Goal: Task Accomplishment & Management: Use online tool/utility

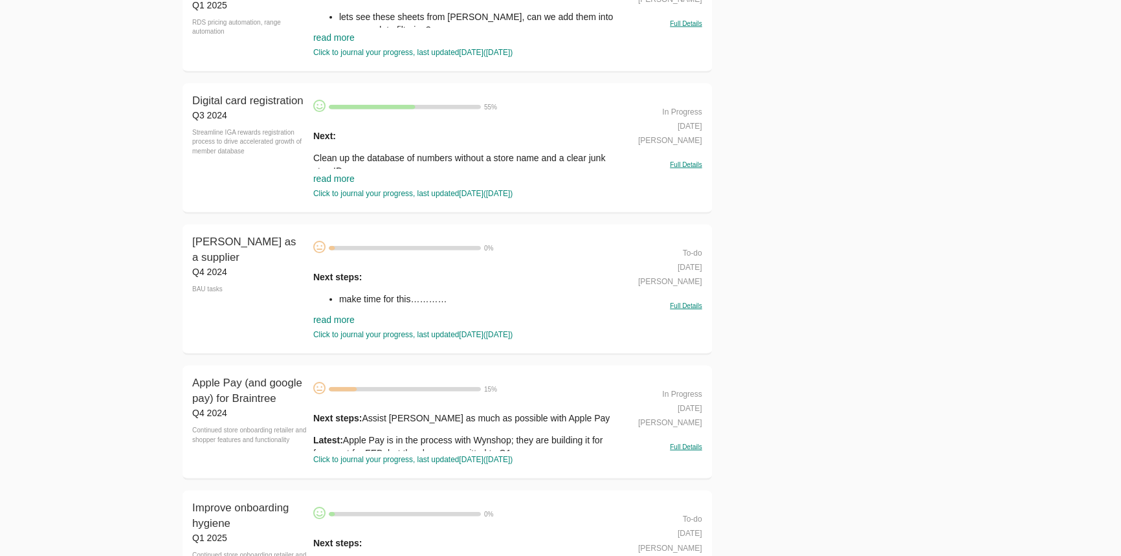
click at [400, 306] on li "make time for this…………" at bounding box center [479, 299] width 280 height 13
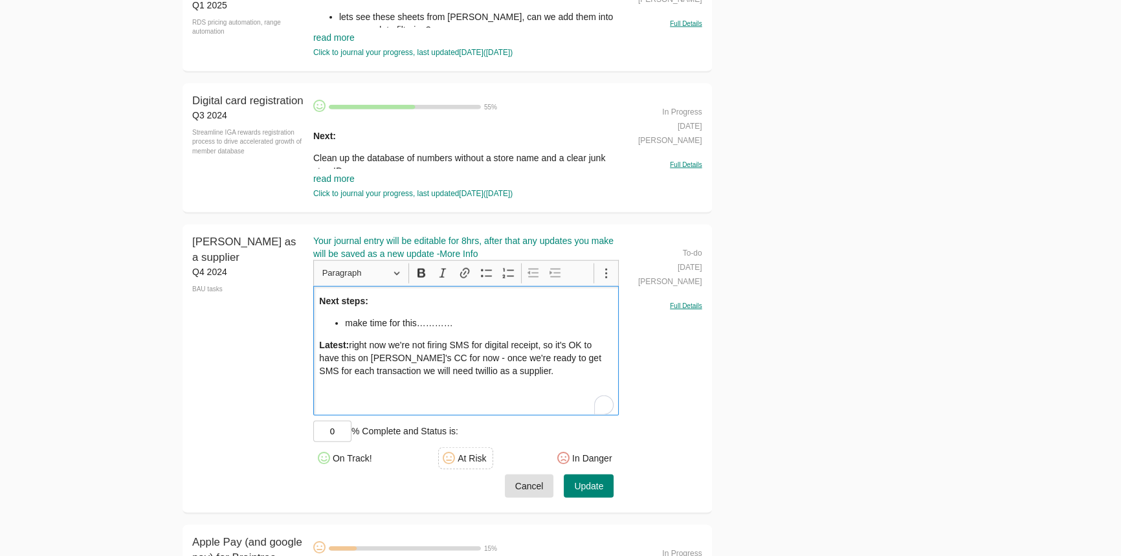
click at [408, 377] on p "Latest: right now we're not firing SMS for digital receipt, so it's OK to have …" at bounding box center [466, 358] width 294 height 39
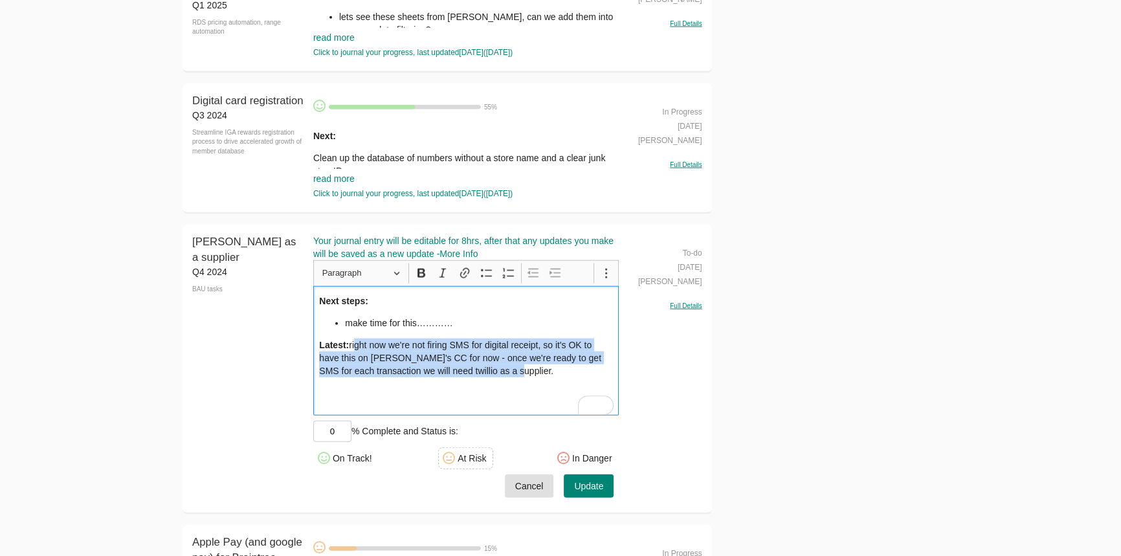
drag, startPoint x: 353, startPoint y: 383, endPoint x: 684, endPoint y: 478, distance: 344.2
click at [643, 473] on div "Add Twilio as a supplier Q4 2024 BAU tasks Add Twilio as a supplier Your journa…" at bounding box center [448, 370] width 530 height 290
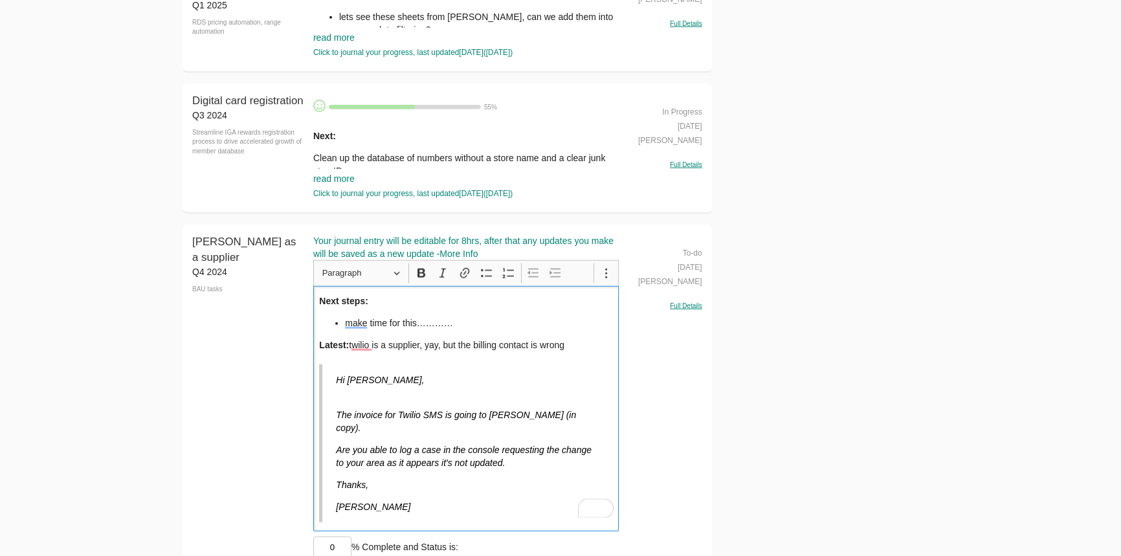
click at [390, 330] on li "make time for this…………" at bounding box center [479, 323] width 268 height 13
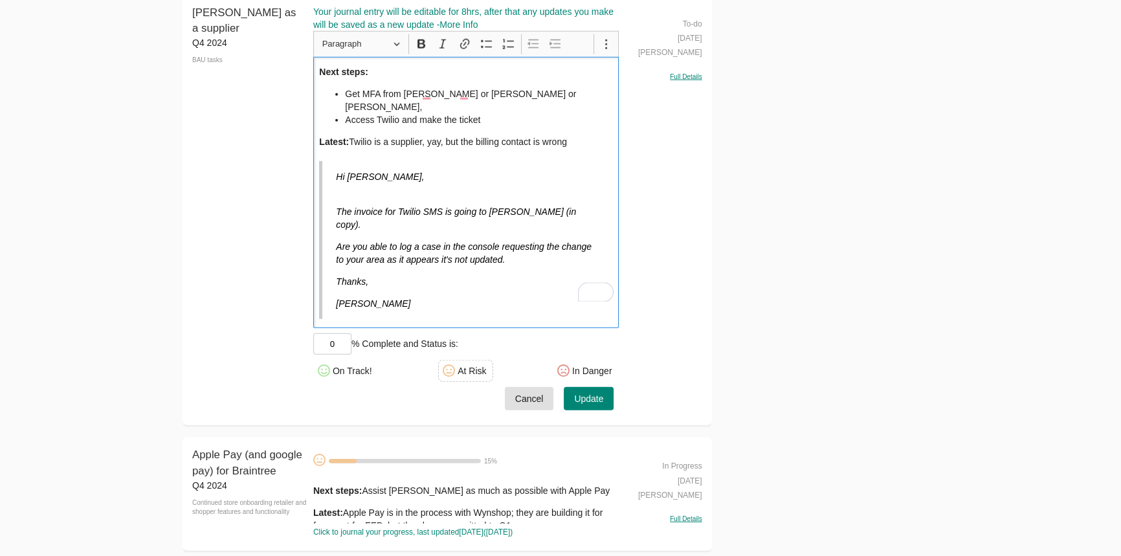
scroll to position [16526, 0]
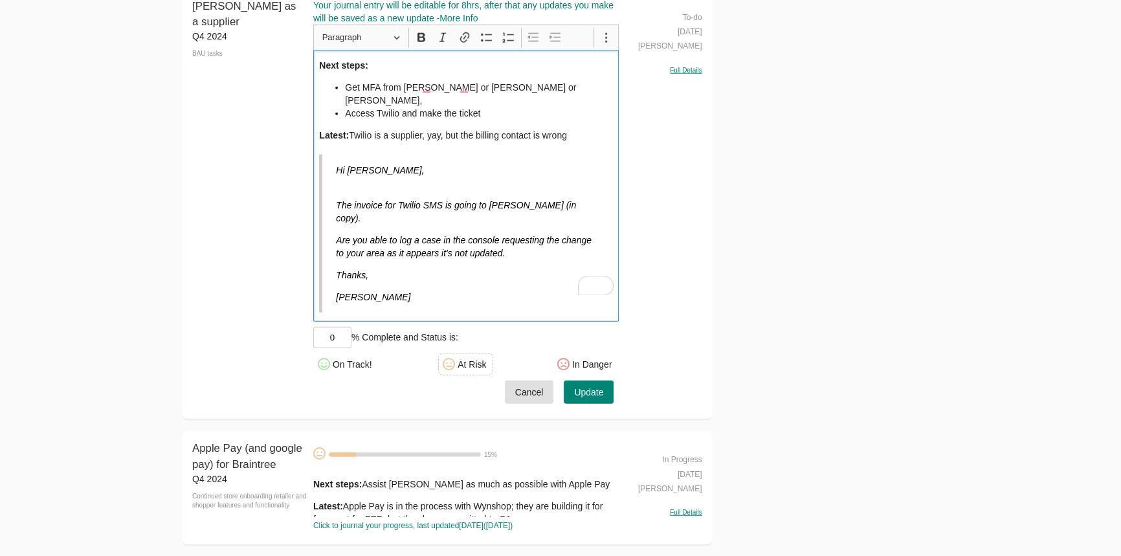
click at [344, 387] on div "Your journal entry will be editable for 8hrs, after that any updates you make w…" at bounding box center [466, 201] width 306 height 405
click at [345, 371] on div "On Track!" at bounding box center [352, 364] width 39 height 13
click at [342, 358] on div "Your journal entry will be editable for 8hrs, after that any updates you make w…" at bounding box center [466, 201] width 306 height 405
click at [341, 348] on input "0" at bounding box center [332, 337] width 38 height 21
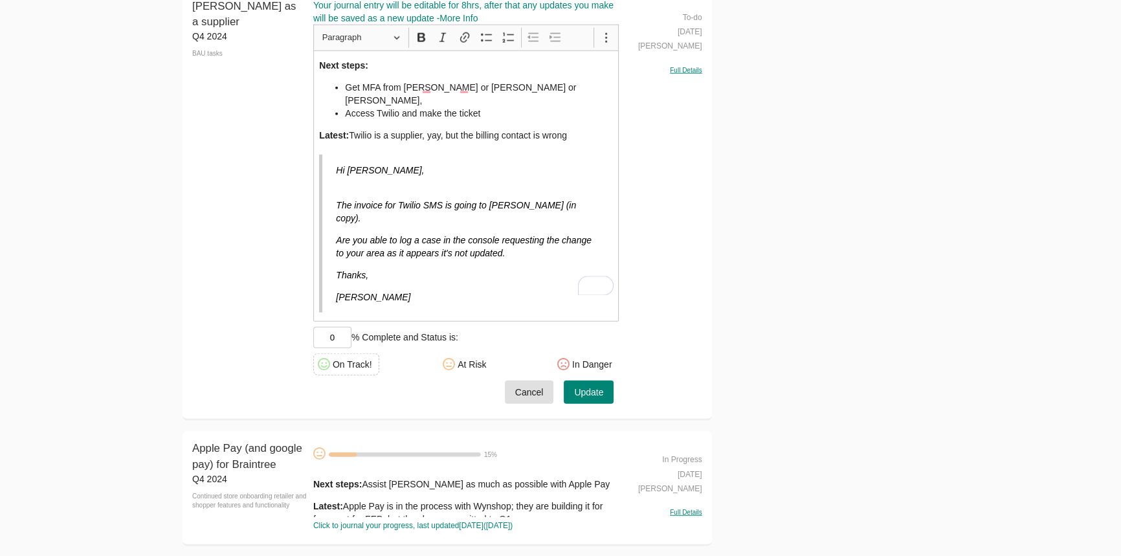
drag, startPoint x: 348, startPoint y: 343, endPoint x: 251, endPoint y: 343, distance: 97.8
click at [300, 343] on div "Add Twilio as a supplier Q4 2024 BAU tasks Add Twilio as a supplier Your journa…" at bounding box center [448, 205] width 530 height 432
type input "25"
click at [603, 403] on button "Update" at bounding box center [589, 393] width 50 height 24
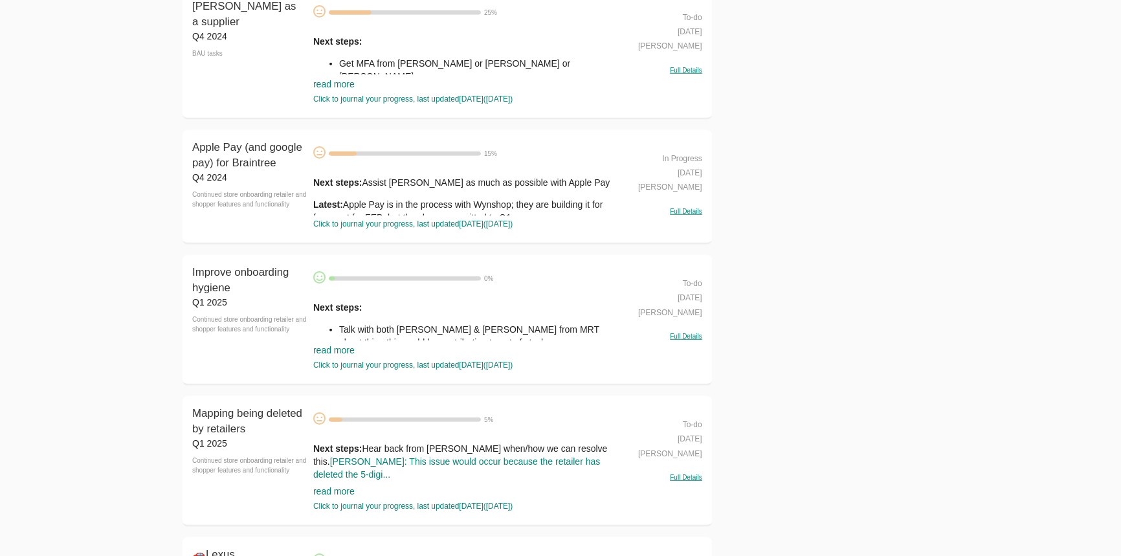
click at [331, 89] on link "read more" at bounding box center [333, 84] width 41 height 10
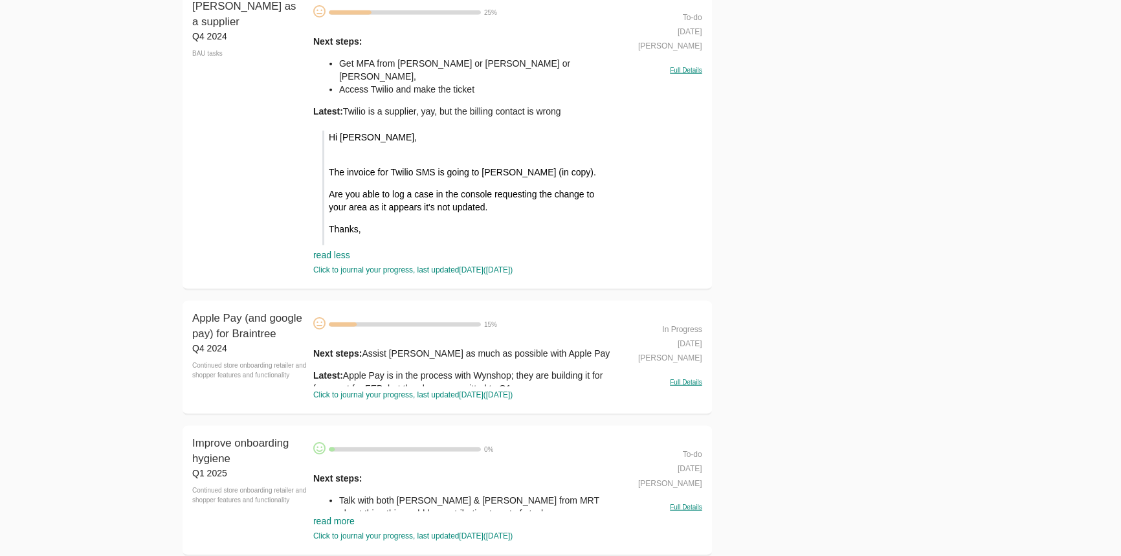
click at [344, 96] on li "Access Twilio and make the ticket" at bounding box center [479, 89] width 280 height 13
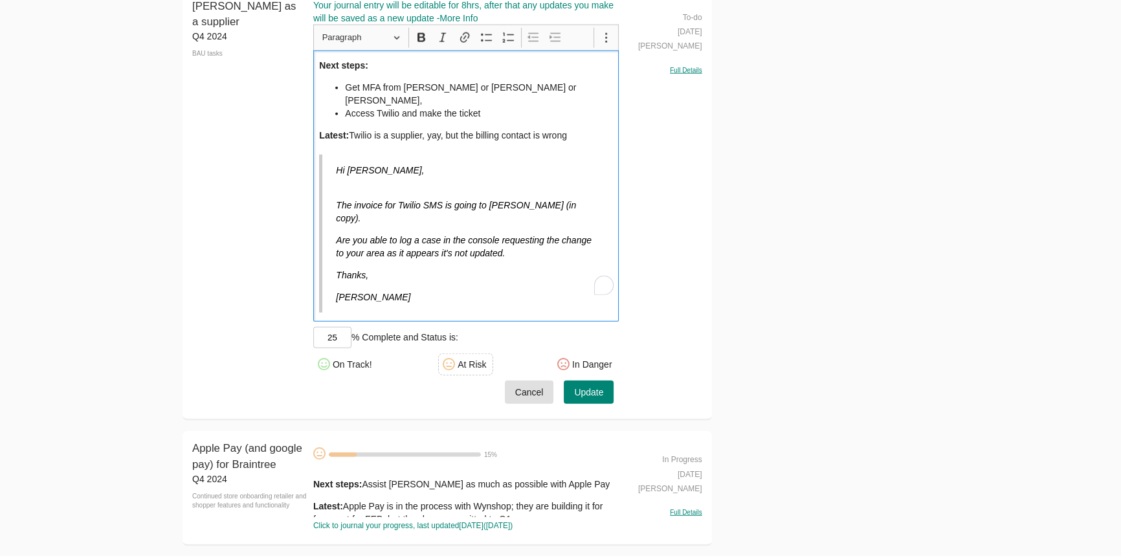
click at [591, 142] on p "Latest: Twilio is a supplier, yay, but the billing contact is wrong" at bounding box center [466, 135] width 294 height 13
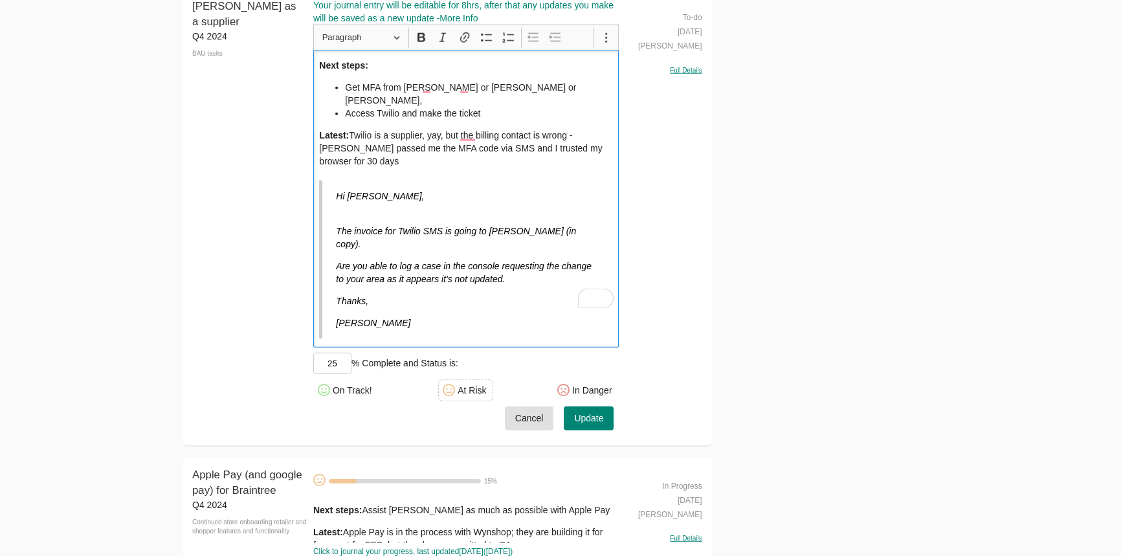
click at [493, 333] on blockquote "Hi [PERSON_NAME], The invoice for Twilio SMS is going to [PERSON_NAME] (in copy…" at bounding box center [466, 260] width 294 height 158
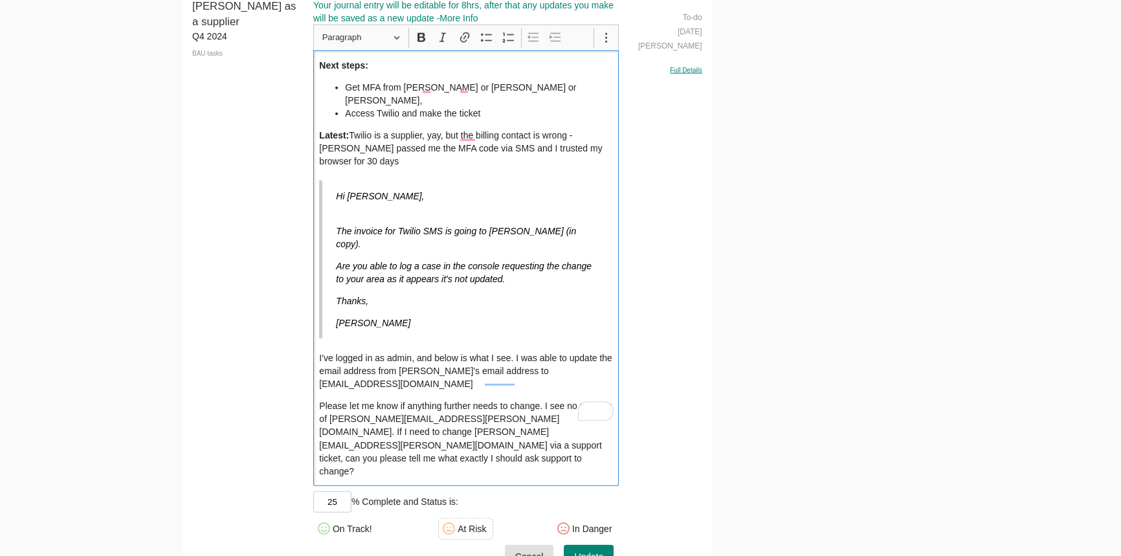
click at [448, 354] on p "I've logged in as admin, and below is what I see. I was able to update the emai…" at bounding box center [466, 371] width 294 height 39
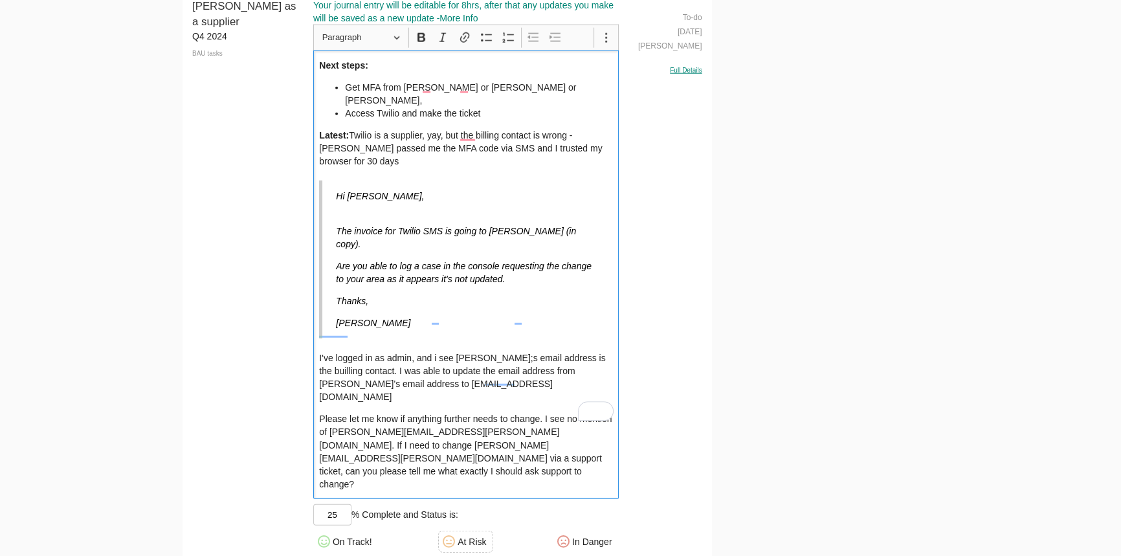
click at [330, 374] on p "I've logged in as admin, and i see [PERSON_NAME];s email address is the buillin…" at bounding box center [466, 378] width 294 height 52
click at [329, 412] on p "Please let me know if anything further needs to change. I see no mention of [PE…" at bounding box center [466, 451] width 294 height 78
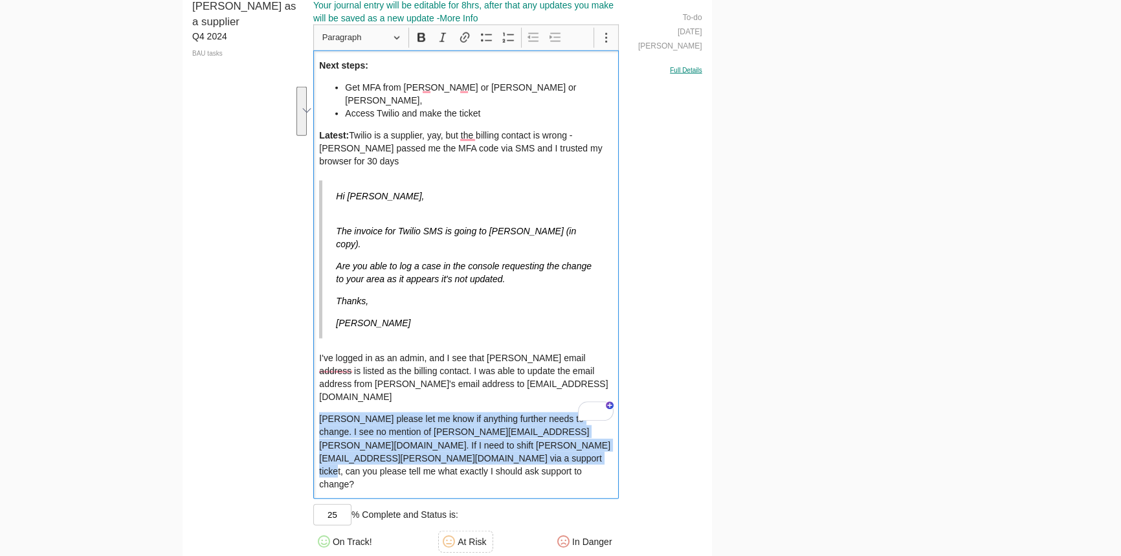
drag, startPoint x: 469, startPoint y: 435, endPoint x: 257, endPoint y: 398, distance: 215.5
click at [257, 398] on div "Add Twilio as a supplier Q4 2024 BAU tasks Add Twilio as a supplier Your journa…" at bounding box center [448, 294] width 530 height 610
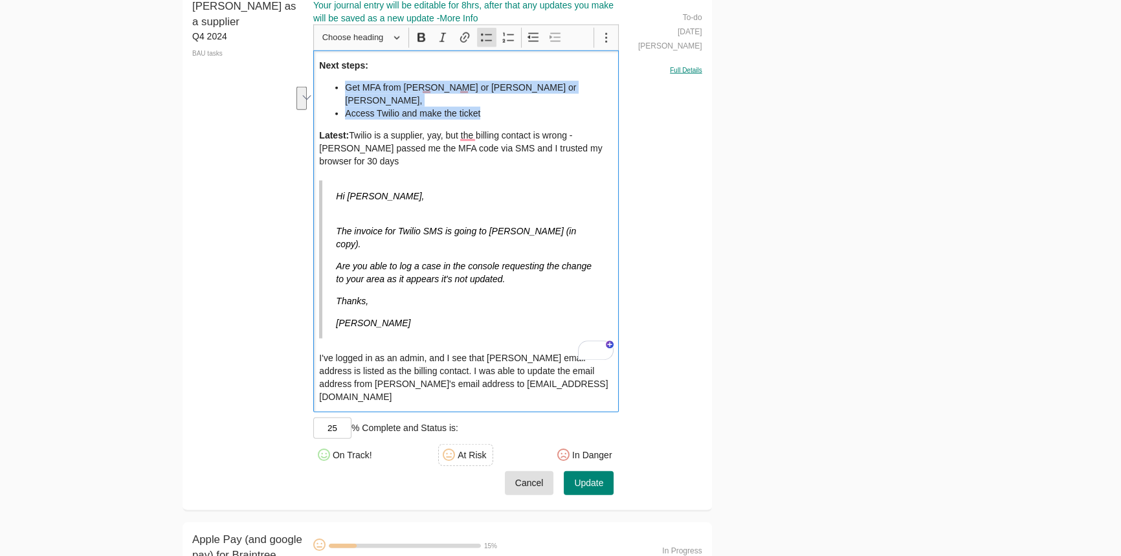
drag, startPoint x: 511, startPoint y: 137, endPoint x: 200, endPoint y: 120, distance: 311.2
click at [200, 120] on div "Add Twilio as a supplier Q4 2024 BAU tasks Add Twilio as a supplier Your journa…" at bounding box center [448, 250] width 530 height 522
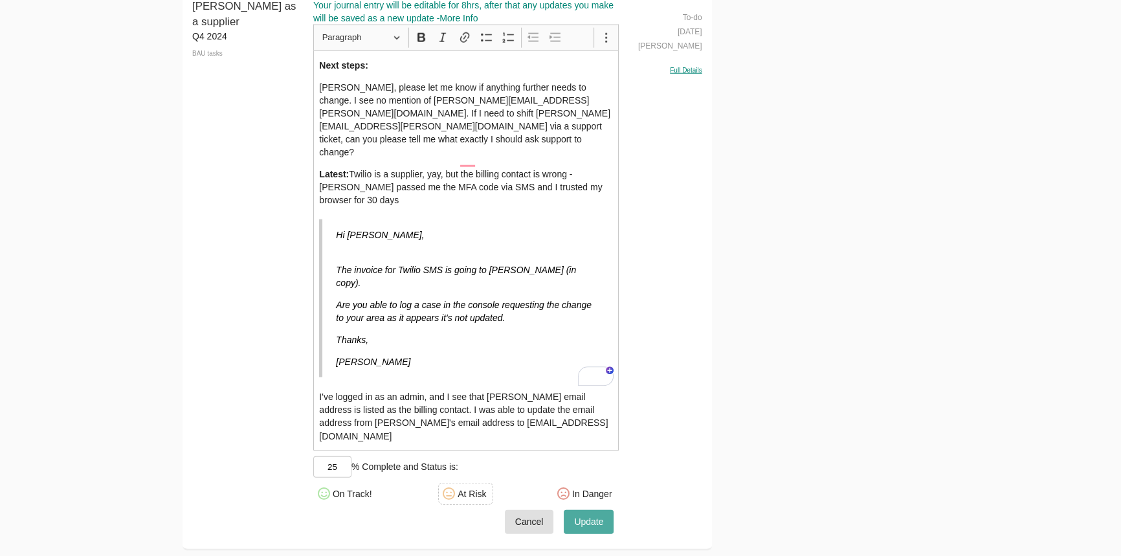
click at [605, 510] on button "Update" at bounding box center [589, 522] width 50 height 24
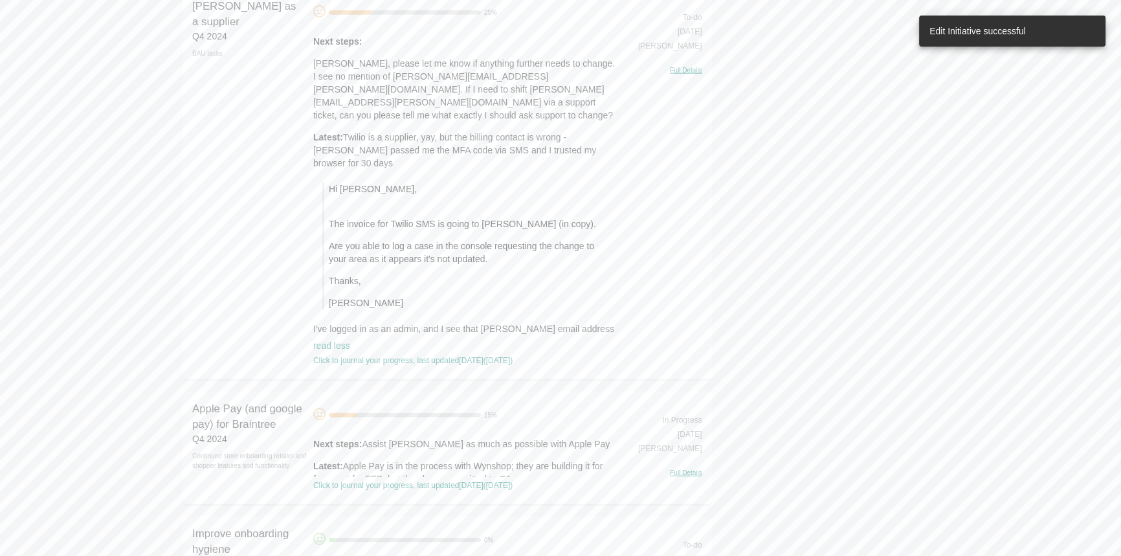
click at [385, 170] on p "Latest: Twilio is a supplier, yay, but the billing contact is wrong - [PERSON_N…" at bounding box center [466, 150] width 306 height 39
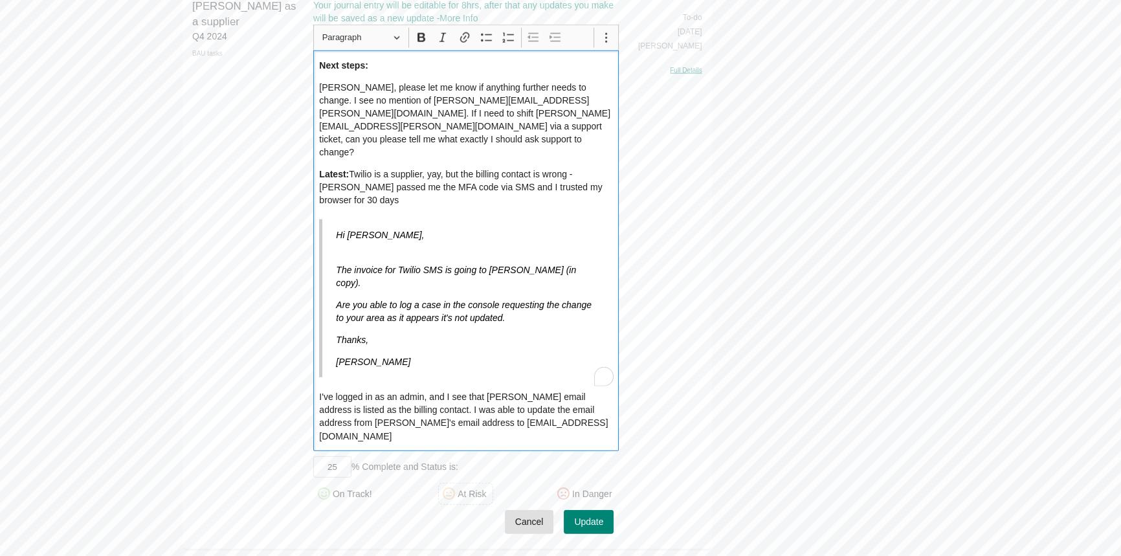
click at [362, 487] on div "On Track!" at bounding box center [352, 493] width 39 height 13
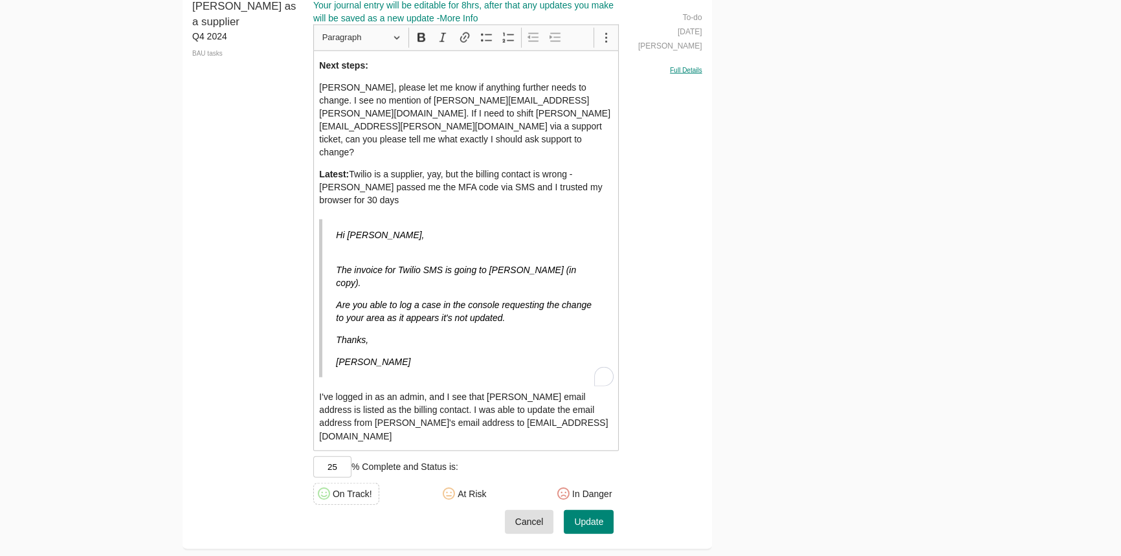
click at [607, 510] on button "Update" at bounding box center [589, 522] width 50 height 24
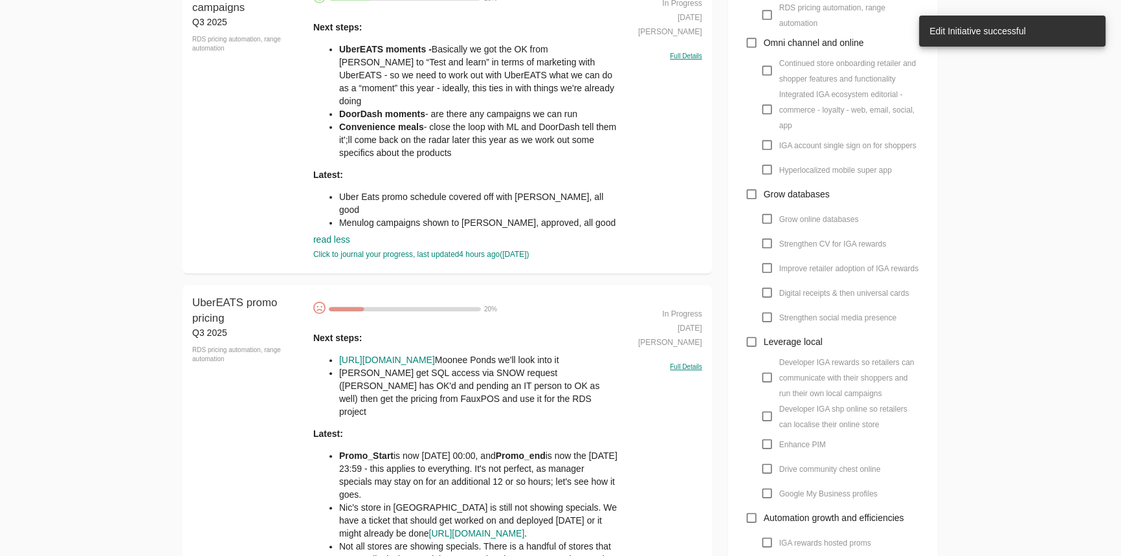
scroll to position [0, 0]
